Goal: Information Seeking & Learning: Check status

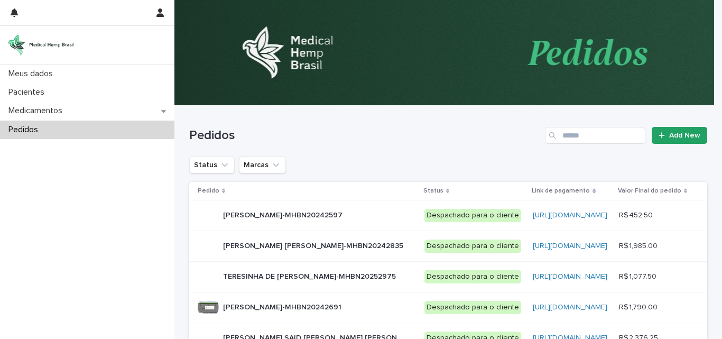
click at [57, 123] on div "Pedidos" at bounding box center [87, 130] width 174 height 19
click at [214, 159] on button "Status" at bounding box center [211, 165] width 45 height 17
click at [213, 196] on p "Pedido" at bounding box center [209, 191] width 22 height 12
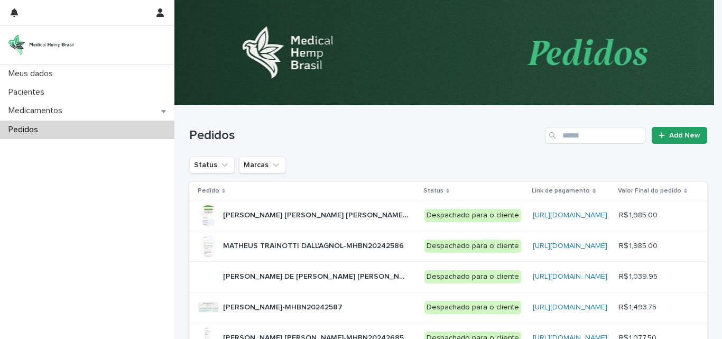
click at [213, 196] on p "Pedido" at bounding box center [209, 191] width 22 height 12
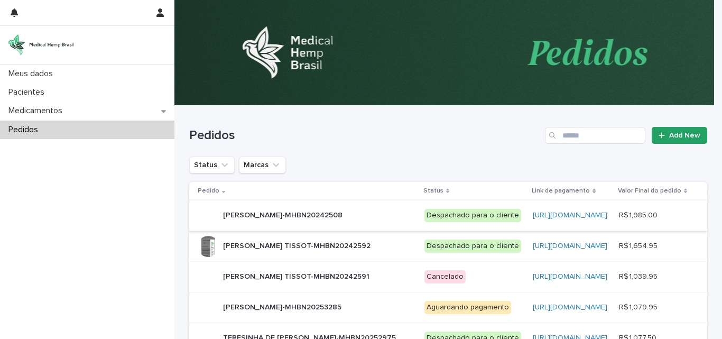
scroll to position [106, 0]
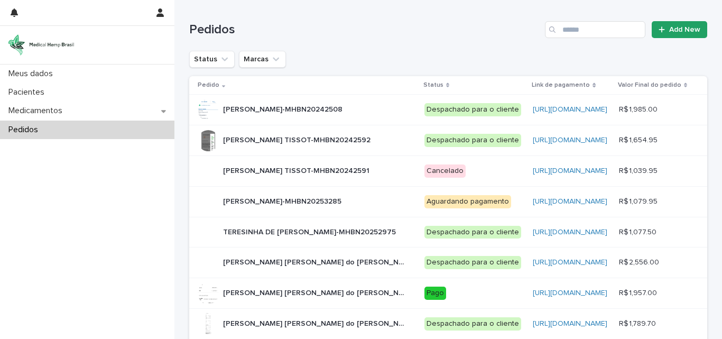
click at [222, 87] on icon at bounding box center [223, 84] width 3 height 5
click at [222, 87] on icon at bounding box center [223, 87] width 3 height 2
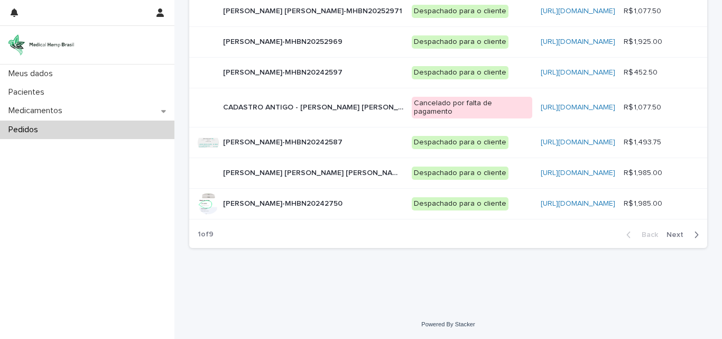
scroll to position [375, 0]
click at [672, 231] on span "Next" at bounding box center [678, 234] width 23 height 7
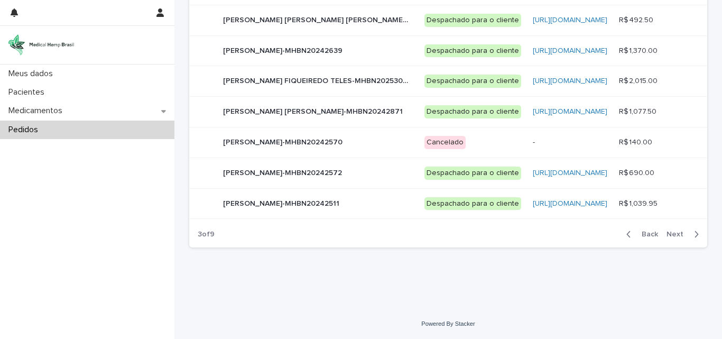
scroll to position [366, 0]
click at [673, 231] on span "Next" at bounding box center [678, 234] width 23 height 7
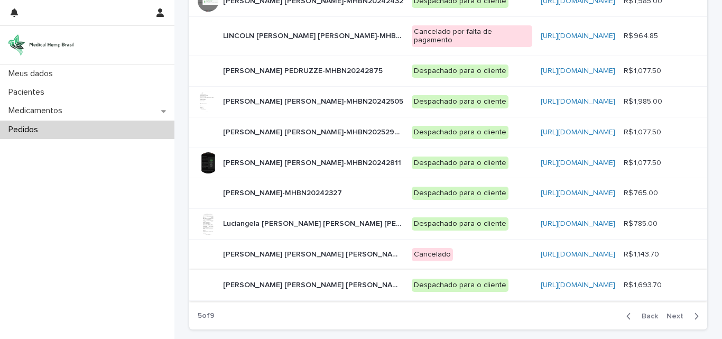
scroll to position [366, 0]
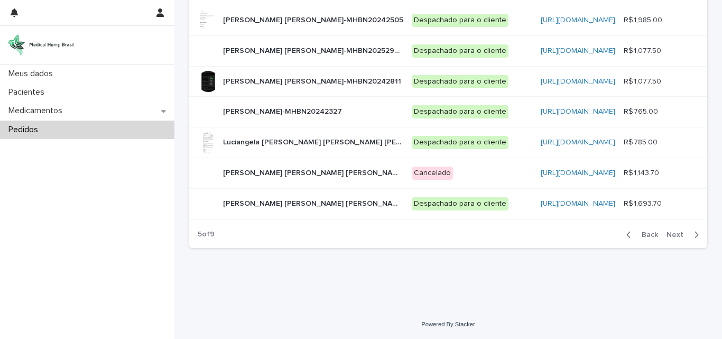
click at [622, 240] on button "Back" at bounding box center [640, 235] width 44 height 10
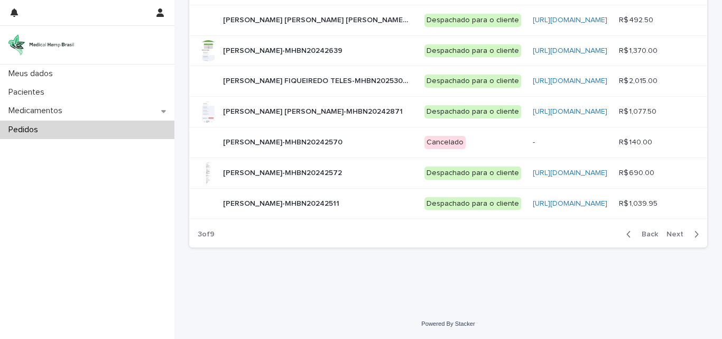
scroll to position [366, 0]
click at [695, 233] on icon "button" at bounding box center [696, 234] width 5 height 10
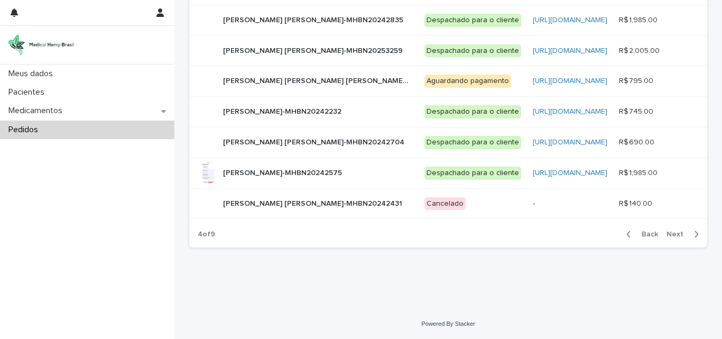
click at [264, 176] on p "[PERSON_NAME]-MHBN20242575" at bounding box center [283, 172] width 121 height 11
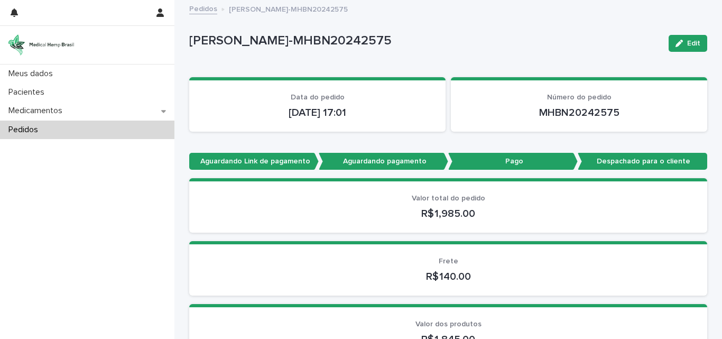
click at [128, 208] on div "Meus dados Pacientes Medicamentos Pedidos" at bounding box center [87, 202] width 174 height 274
drag, startPoint x: 128, startPoint y: 208, endPoint x: 153, endPoint y: 219, distance: 27.4
click at [128, 208] on div "Meus dados Pacientes Medicamentos Pedidos" at bounding box center [87, 202] width 174 height 274
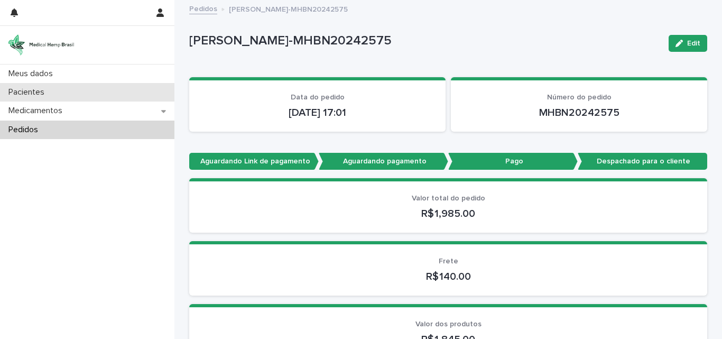
click at [32, 91] on p "Pacientes" at bounding box center [28, 92] width 49 height 10
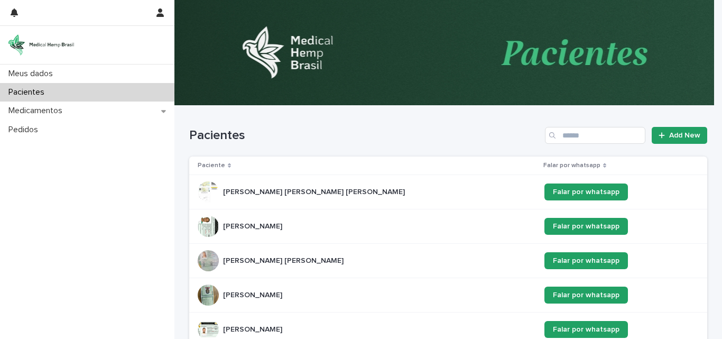
click at [228, 164] on icon at bounding box center [229, 165] width 3 height 5
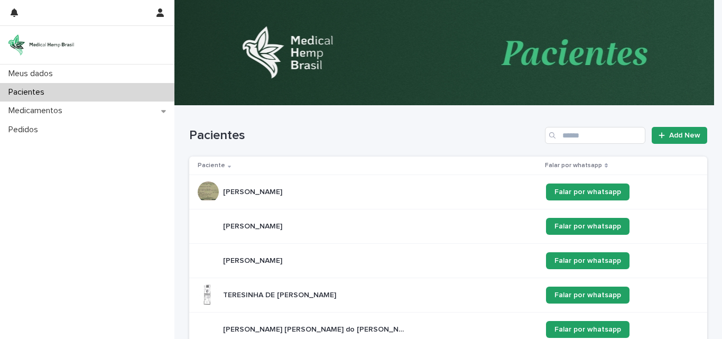
click at [228, 165] on icon at bounding box center [229, 165] width 3 height 5
click at [228, 166] on icon at bounding box center [229, 167] width 3 height 2
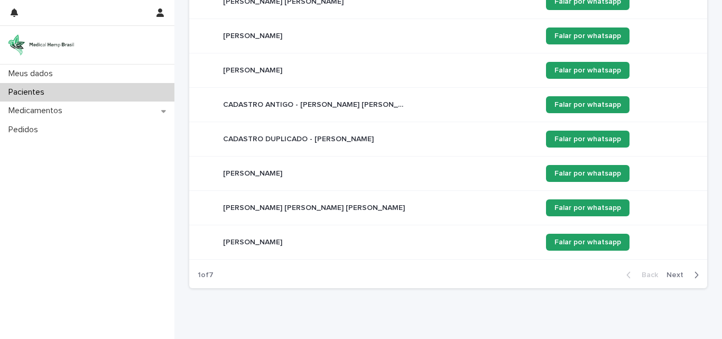
scroll to position [296, 0]
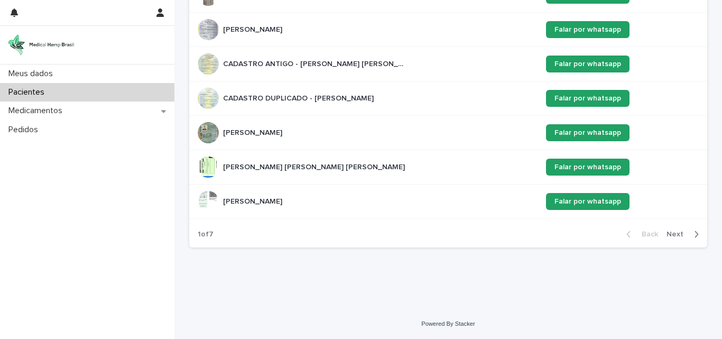
click at [694, 235] on icon "button" at bounding box center [696, 234] width 5 height 10
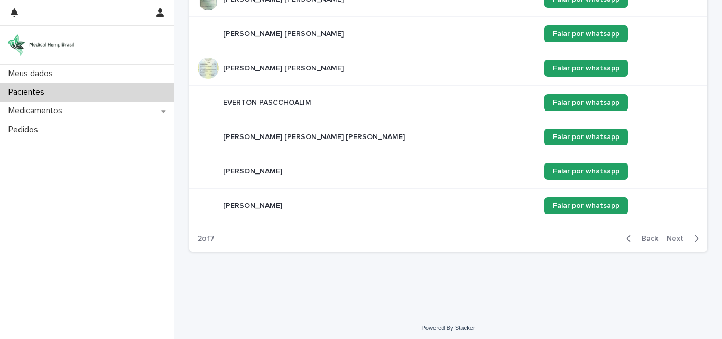
scroll to position [298, 0]
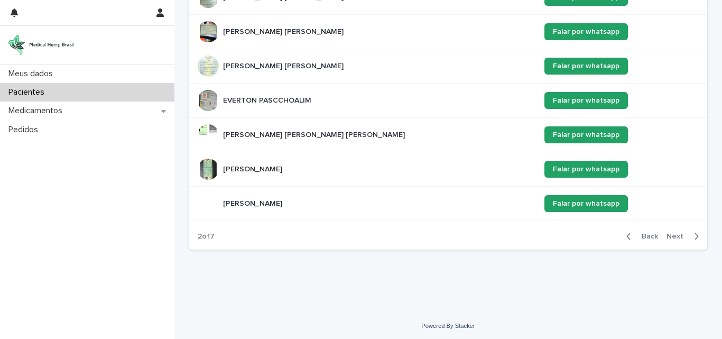
click at [695, 235] on icon "button" at bounding box center [697, 236] width 4 height 6
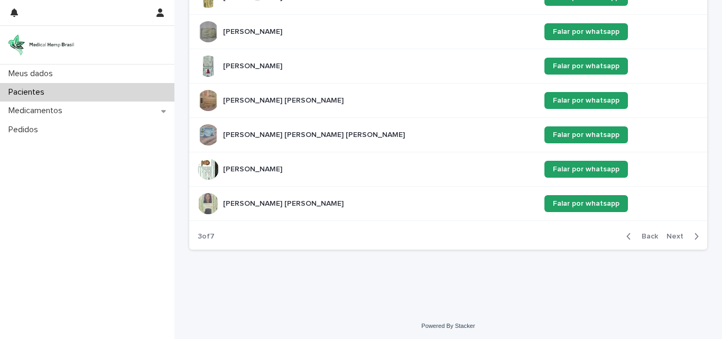
click at [695, 235] on icon "button" at bounding box center [697, 236] width 4 height 6
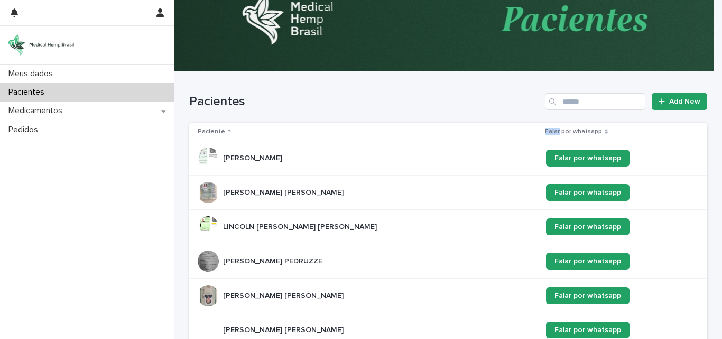
scroll to position [33, 0]
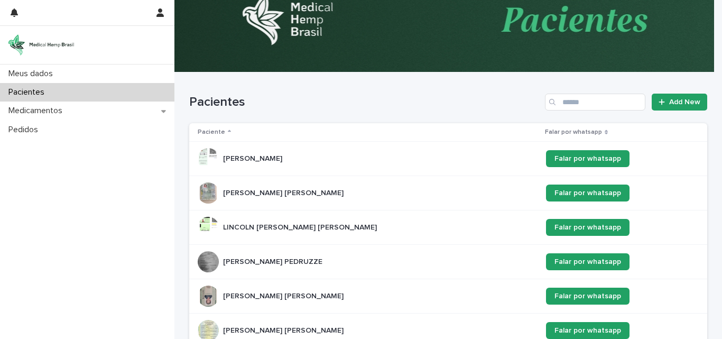
click at [278, 158] on p "[PERSON_NAME]" at bounding box center [253, 157] width 61 height 11
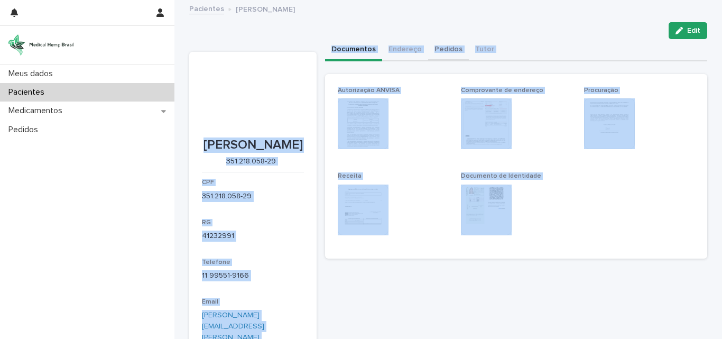
click at [436, 50] on button "Pedidos" at bounding box center [448, 50] width 41 height 22
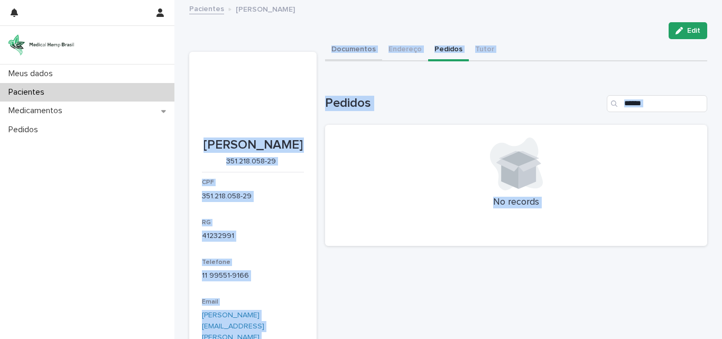
click at [333, 46] on button "Documentos" at bounding box center [353, 50] width 57 height 22
drag, startPoint x: 333, startPoint y: 46, endPoint x: 347, endPoint y: 57, distance: 17.8
click at [333, 46] on button "Documentos" at bounding box center [353, 50] width 57 height 22
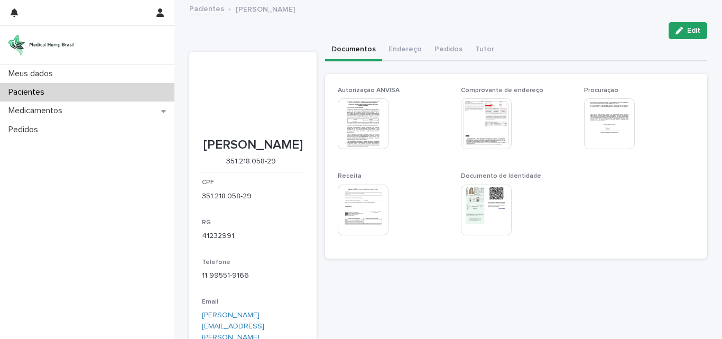
click at [574, 25] on div "Edit" at bounding box center [448, 30] width 518 height 17
click at [346, 206] on img at bounding box center [363, 210] width 51 height 51
